Goal: Task Accomplishment & Management: Complete application form

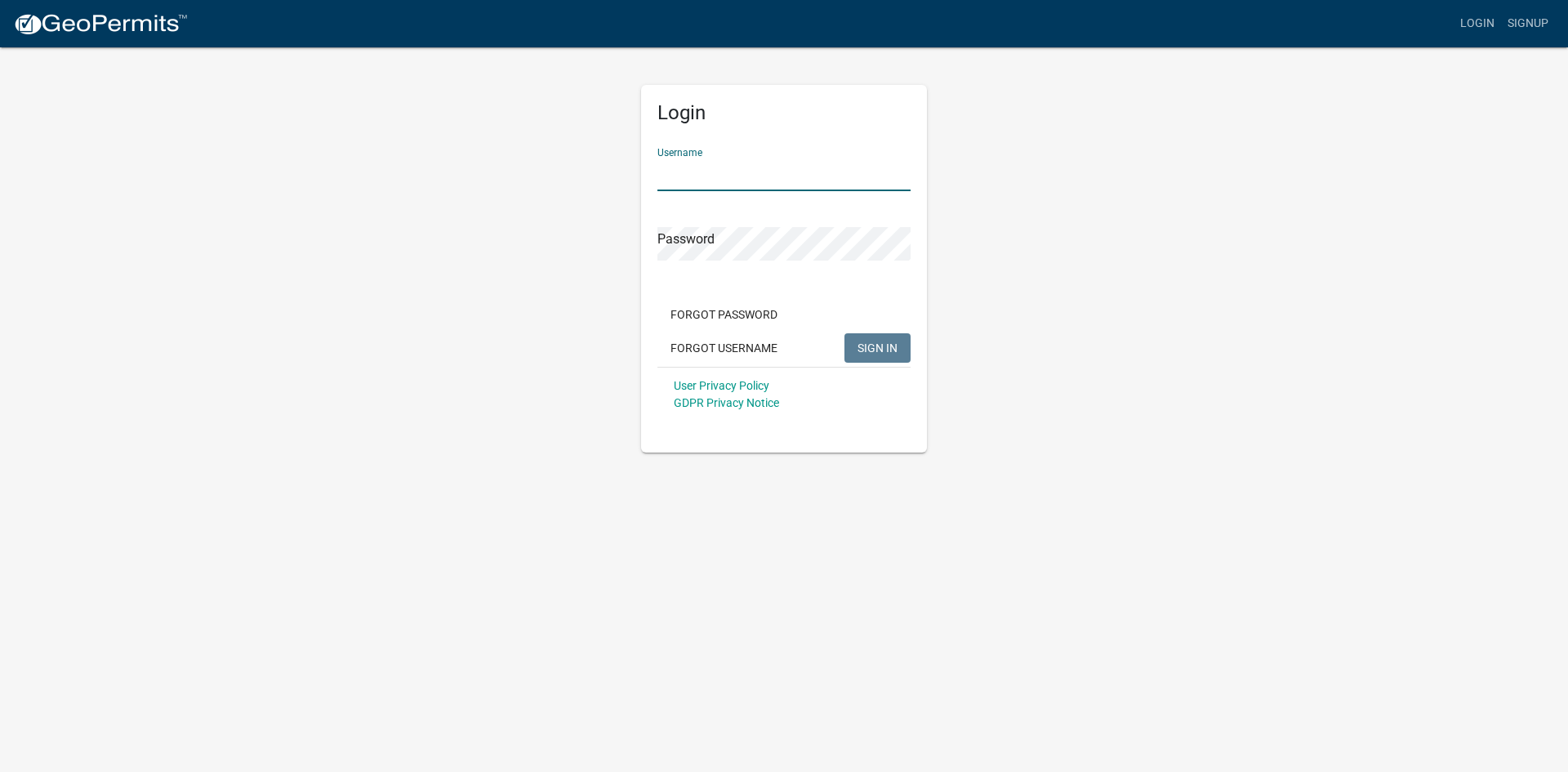
click at [661, 172] on input "Username" at bounding box center [784, 175] width 254 height 34
type input "[EMAIL_ADDRESS][DOMAIN_NAME]"
click at [845, 333] on button "SIGN IN" at bounding box center [878, 347] width 66 height 29
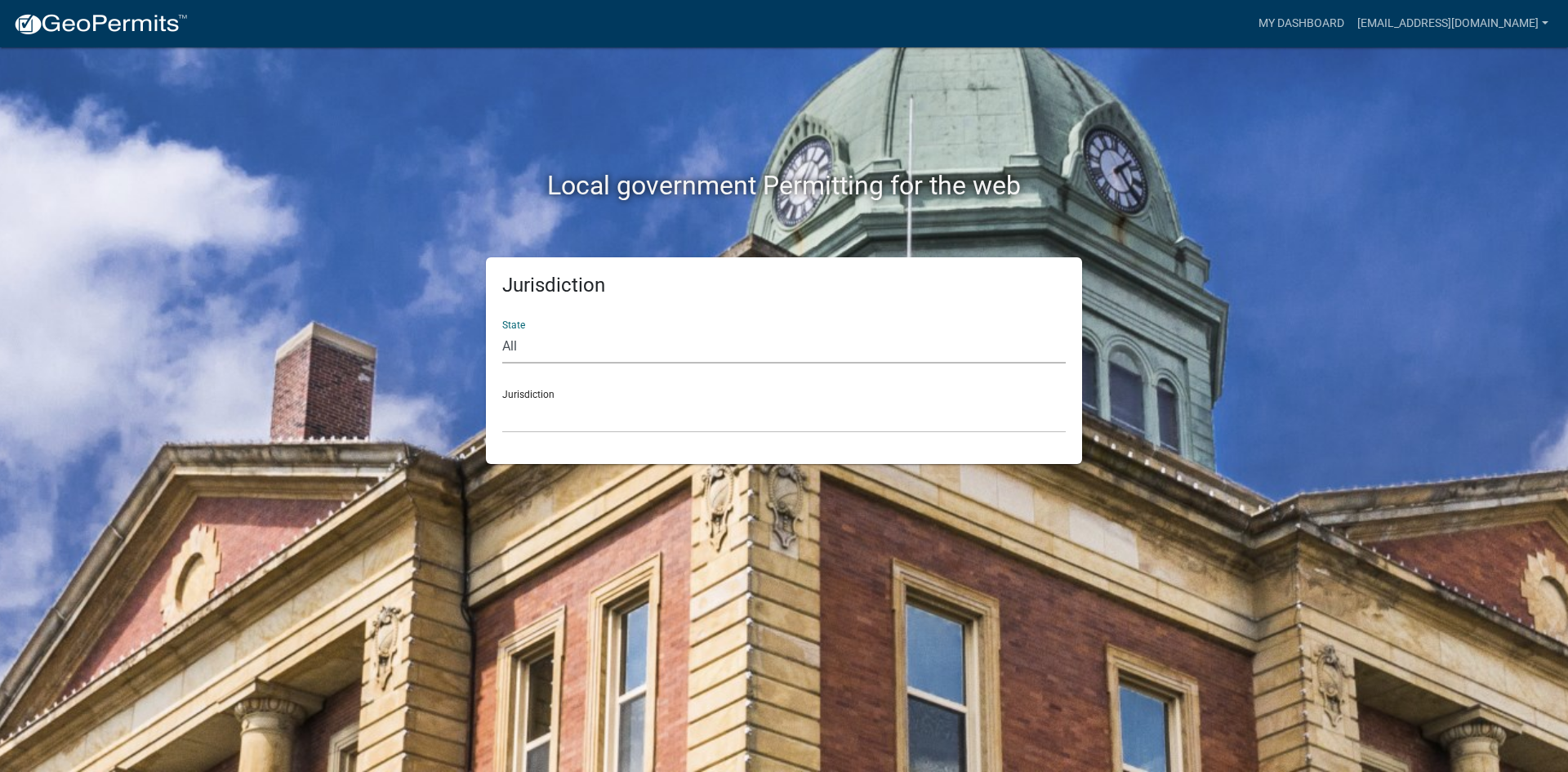
drag, startPoint x: 893, startPoint y: 342, endPoint x: 831, endPoint y: 351, distance: 62.6
click at [893, 342] on select "All [US_STATE] [US_STATE] [US_STATE] [US_STATE] [US_STATE] [US_STATE] [US_STATE…" at bounding box center [784, 347] width 564 height 34
select select "[US_STATE]"
click at [503, 330] on select "All [US_STATE] [US_STATE] [US_STATE] [US_STATE] [US_STATE] [US_STATE] [US_STATE…" at bounding box center [784, 347] width 564 height 34
click at [553, 423] on select "City of [GEOGRAPHIC_DATA], [US_STATE] City of [GEOGRAPHIC_DATA], [US_STATE] Cit…" at bounding box center [784, 417] width 564 height 34
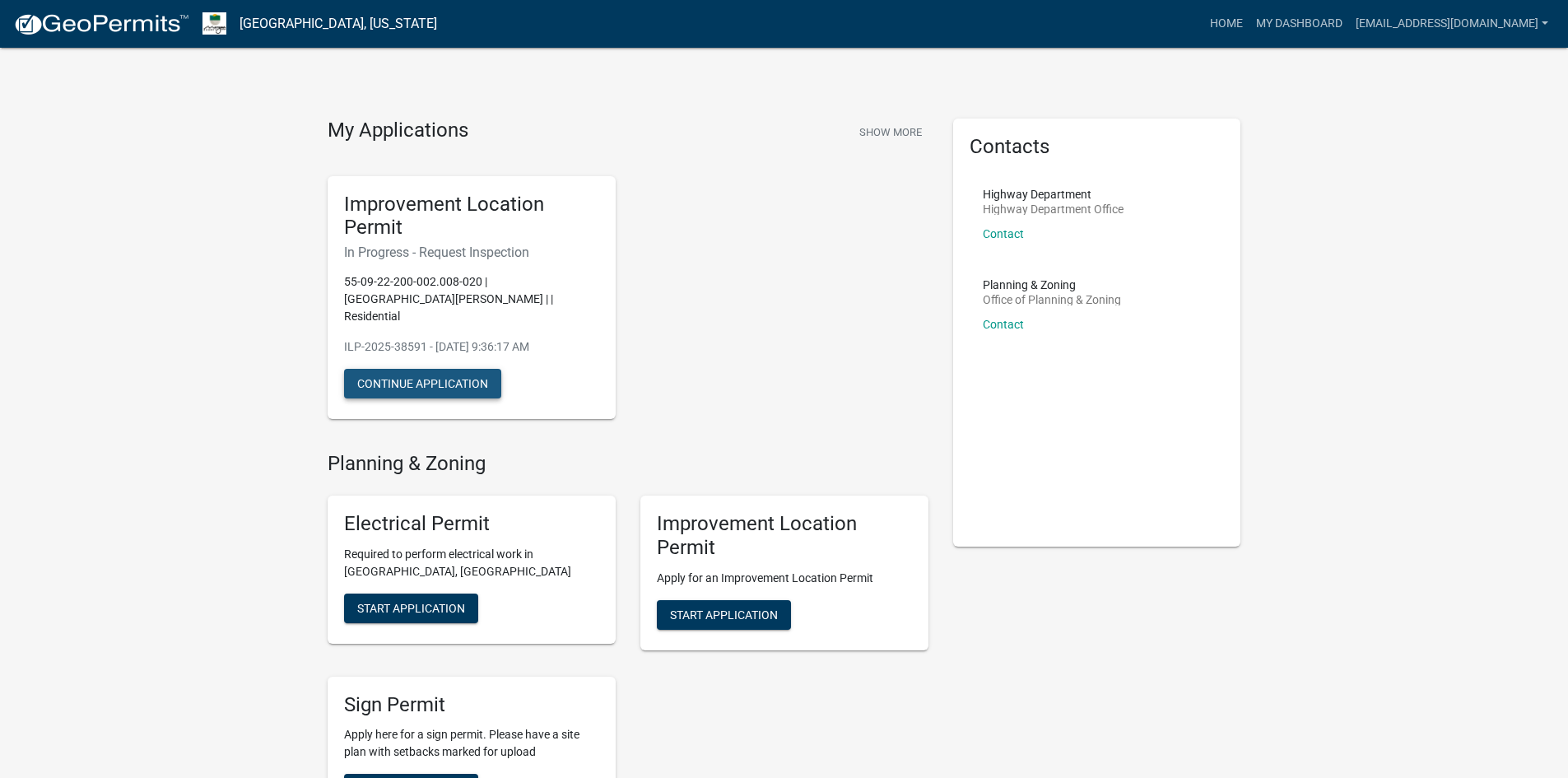
click at [471, 373] on button "Continue Application" at bounding box center [423, 383] width 157 height 29
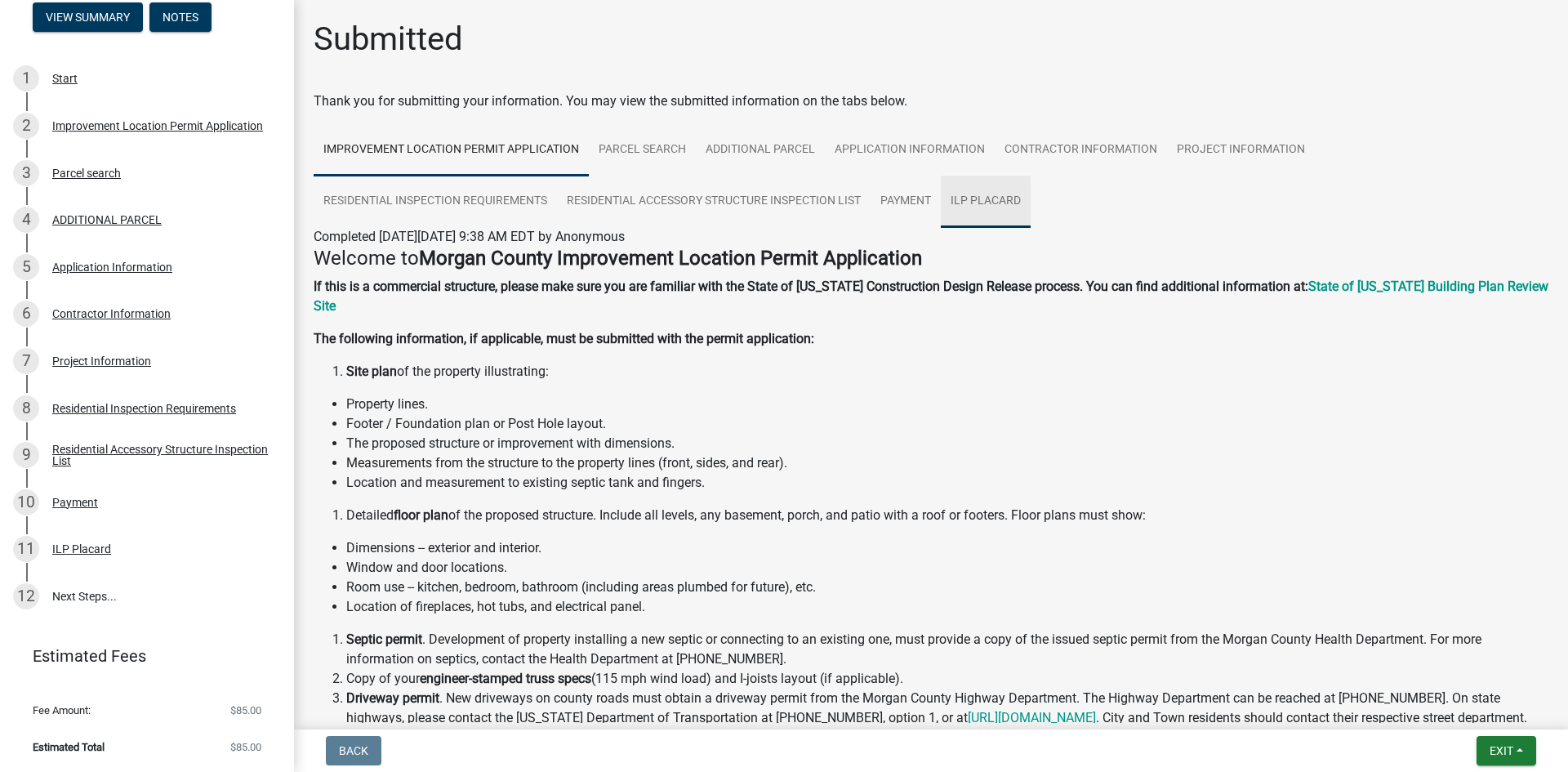
click at [1005, 198] on link "ILP Placard" at bounding box center [985, 201] width 90 height 52
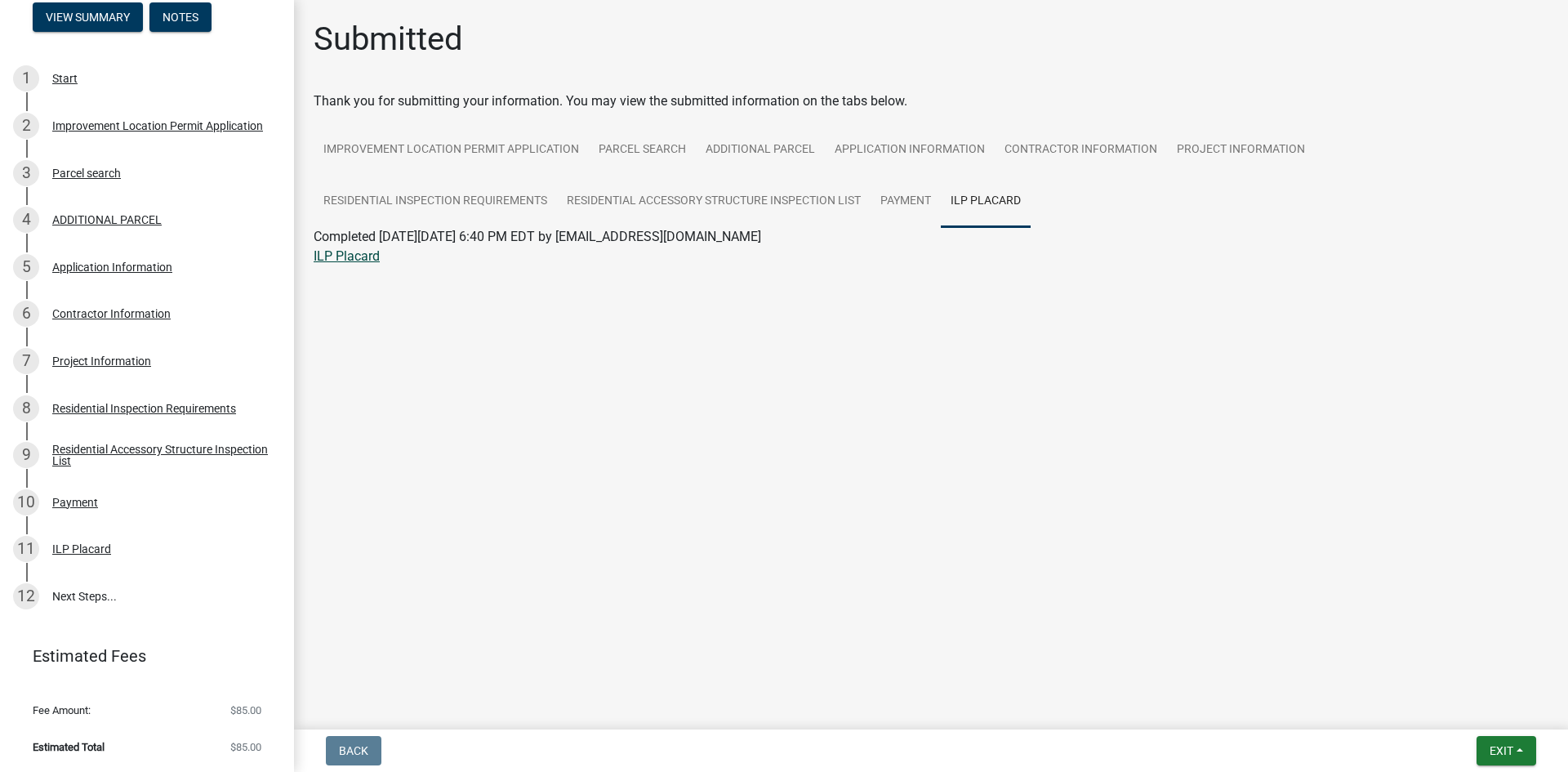
click at [347, 255] on link "ILP Placard" at bounding box center [347, 256] width 66 height 16
